Goal: Task Accomplishment & Management: Manage account settings

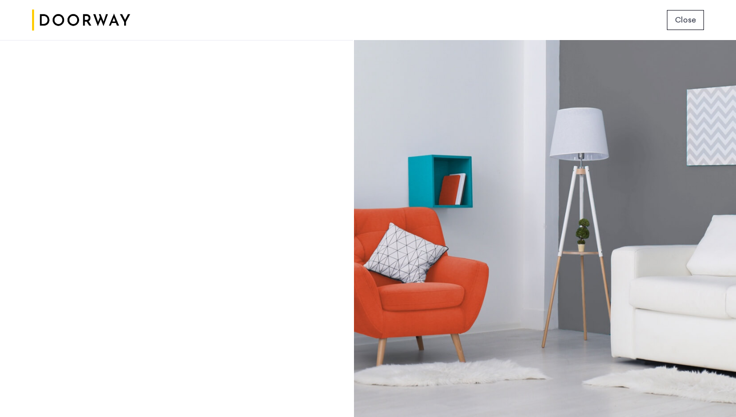
click at [689, 18] on span "Close" at bounding box center [685, 20] width 21 height 12
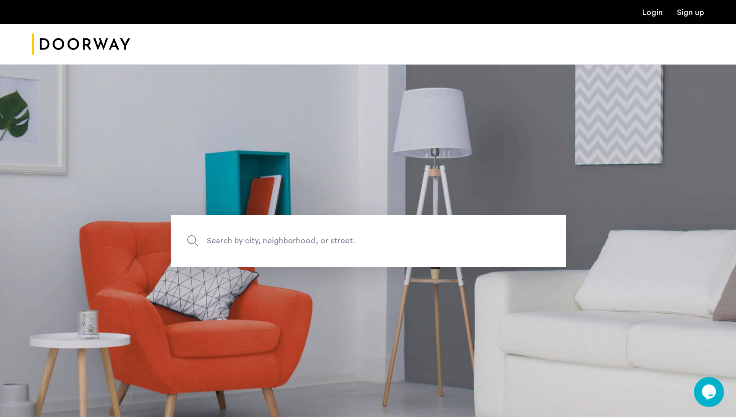
click at [657, 15] on link "Login" at bounding box center [652, 13] width 21 height 8
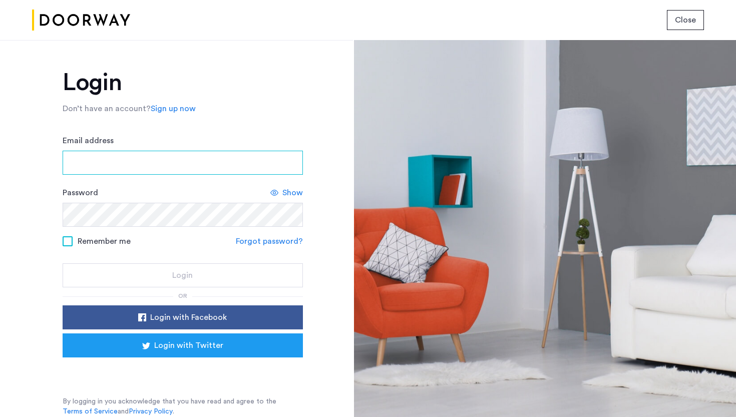
click at [139, 155] on input "Email address" at bounding box center [183, 163] width 240 height 24
type input "*"
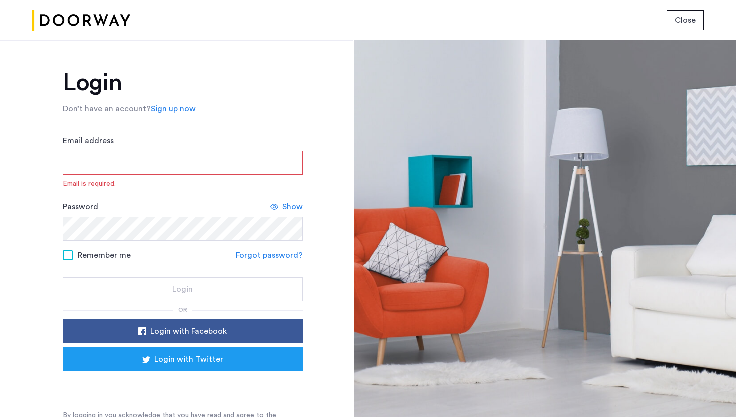
scroll to position [14, 0]
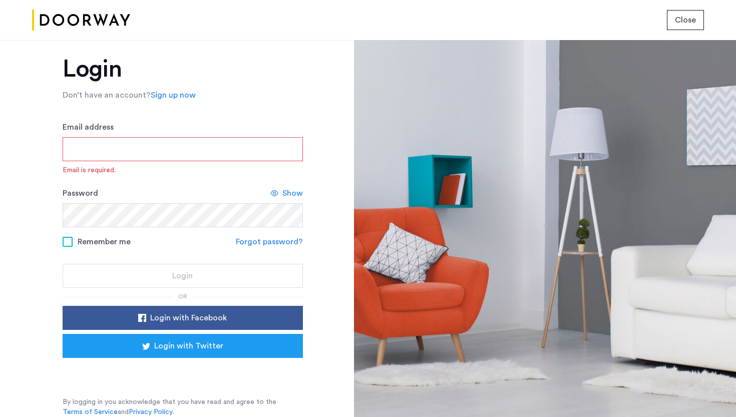
drag, startPoint x: 306, startPoint y: 340, endPoint x: 293, endPoint y: 417, distance: 78.1
click at [293, 416] on div "Login Don’t have an account? Sign up now Email address Email is required. Passw…" at bounding box center [176, 228] width 353 height 377
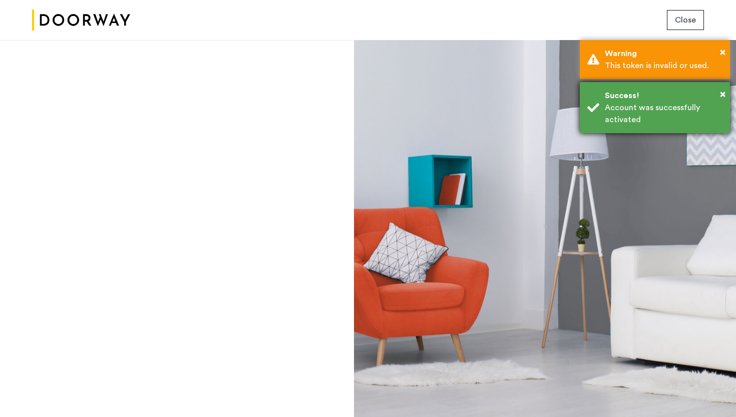
click at [676, 109] on div "Account was successfully activated" at bounding box center [663, 114] width 118 height 24
